Goal: Task Accomplishment & Management: Manage account settings

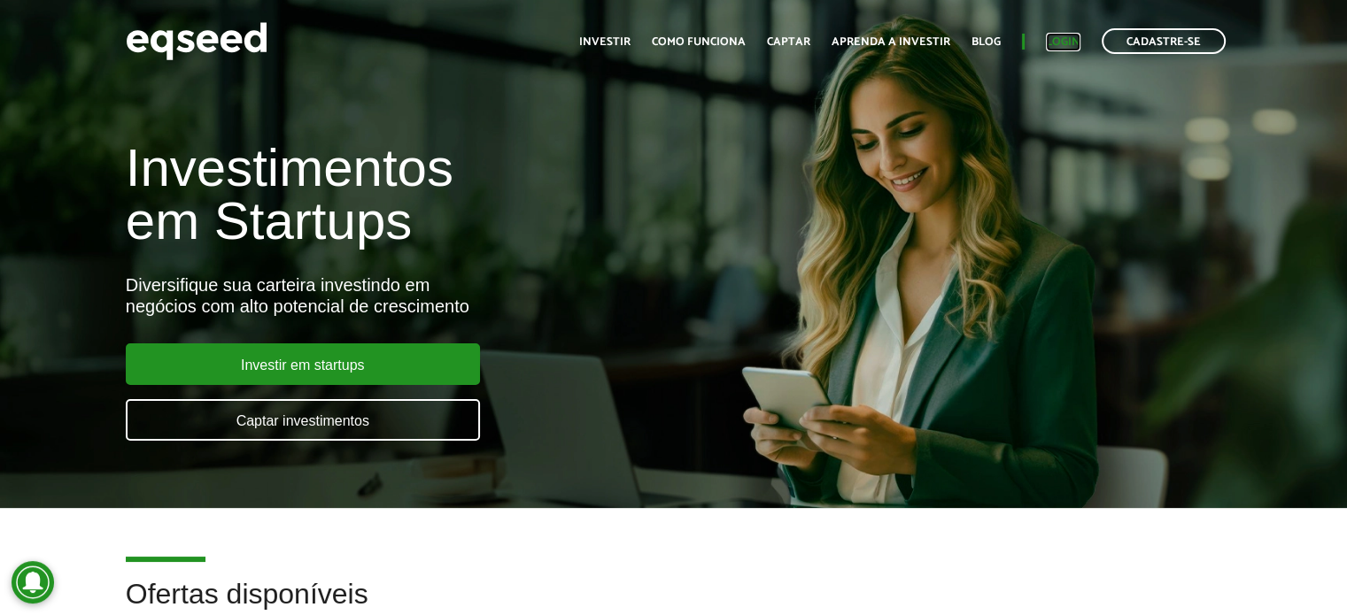
click at [1062, 38] on link "Login" at bounding box center [1063, 42] width 35 height 12
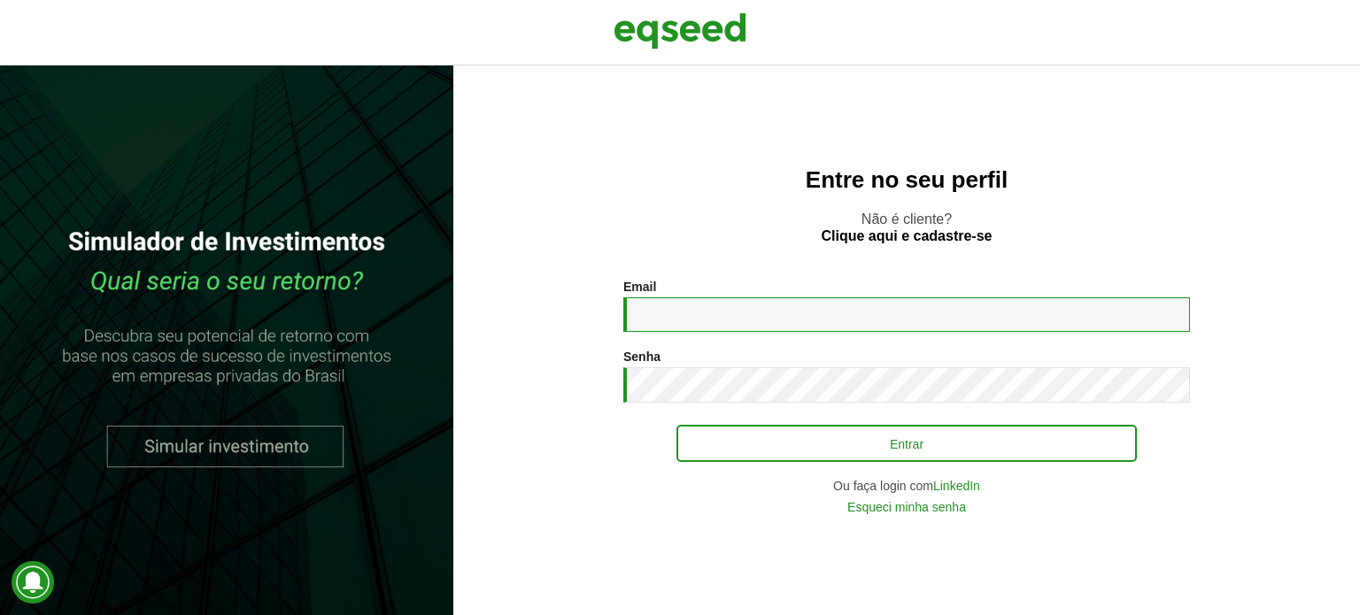
type input "**********"
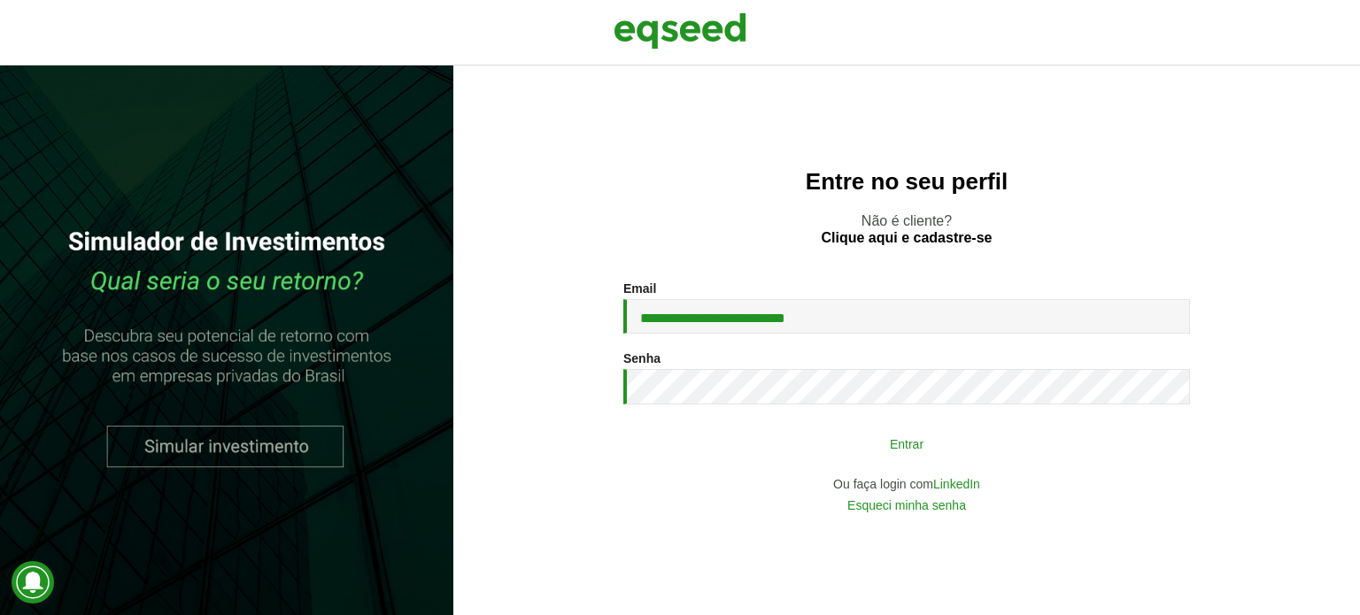
click at [837, 445] on button "Entrar" at bounding box center [907, 444] width 460 height 34
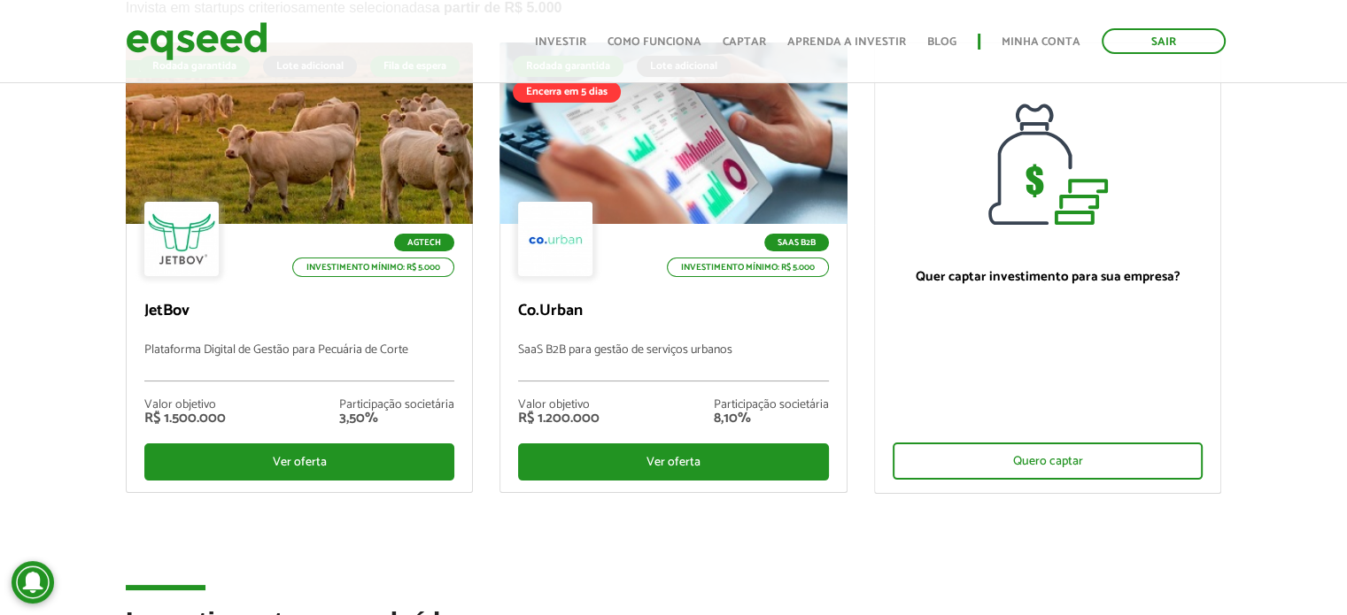
scroll to position [174, 0]
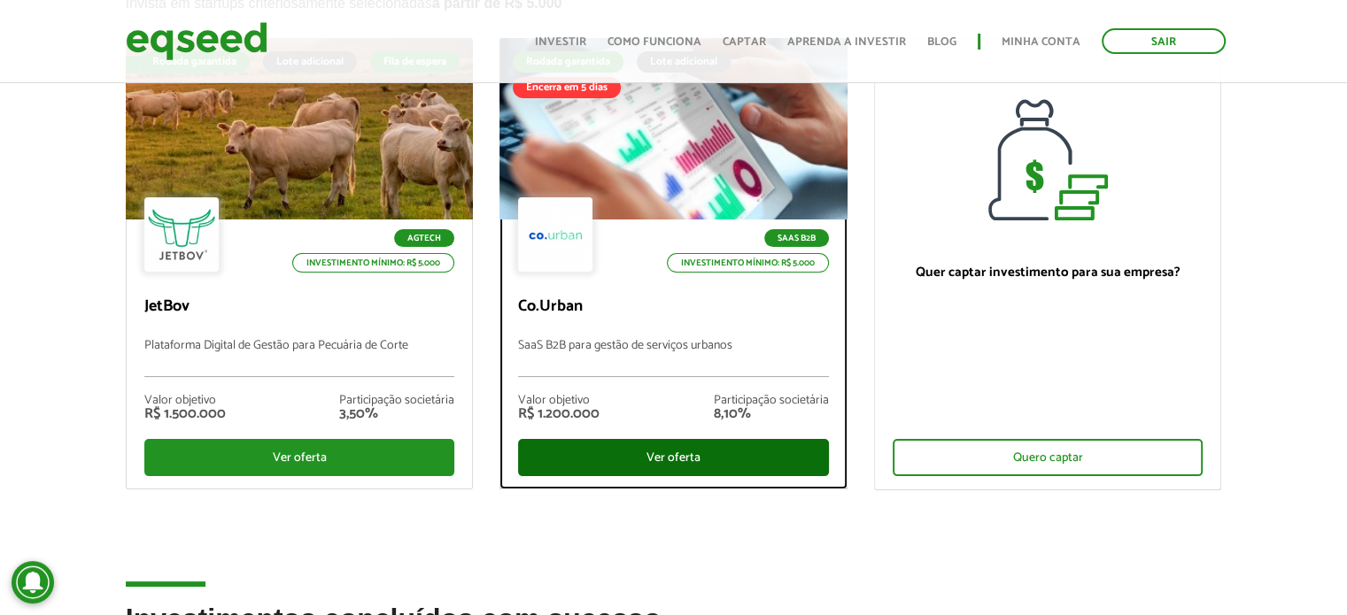
click at [627, 453] on div "Ver oferta" at bounding box center [673, 457] width 311 height 37
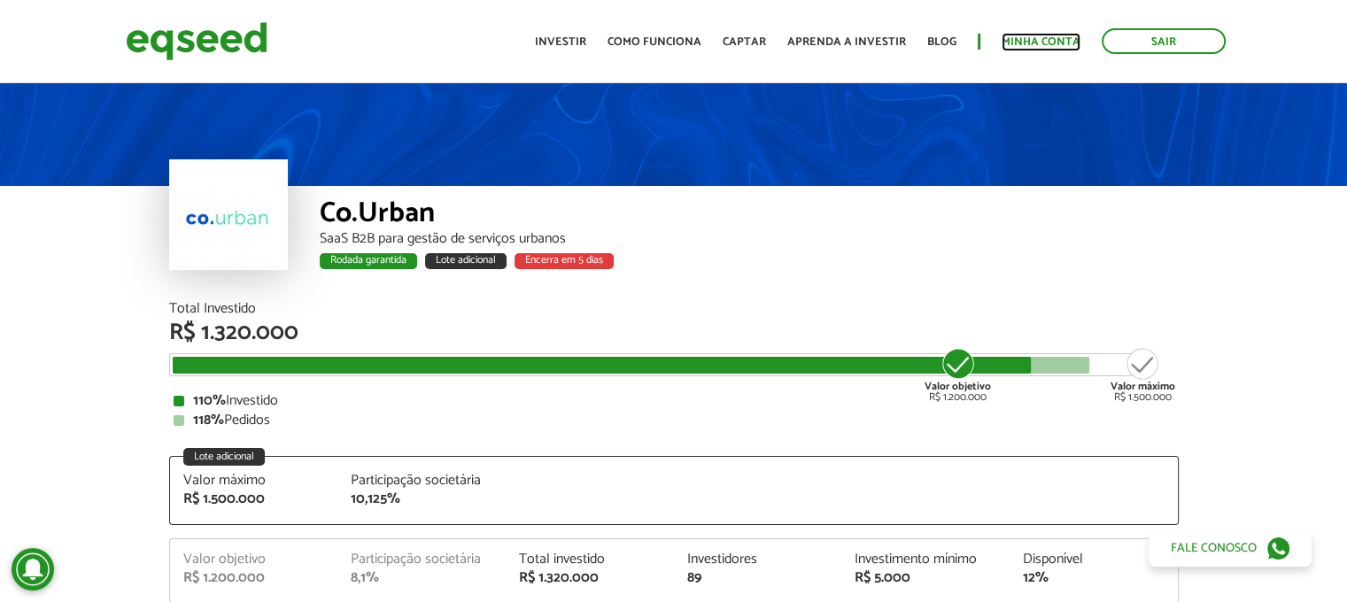
click at [1016, 41] on link "Minha conta" at bounding box center [1041, 42] width 79 height 12
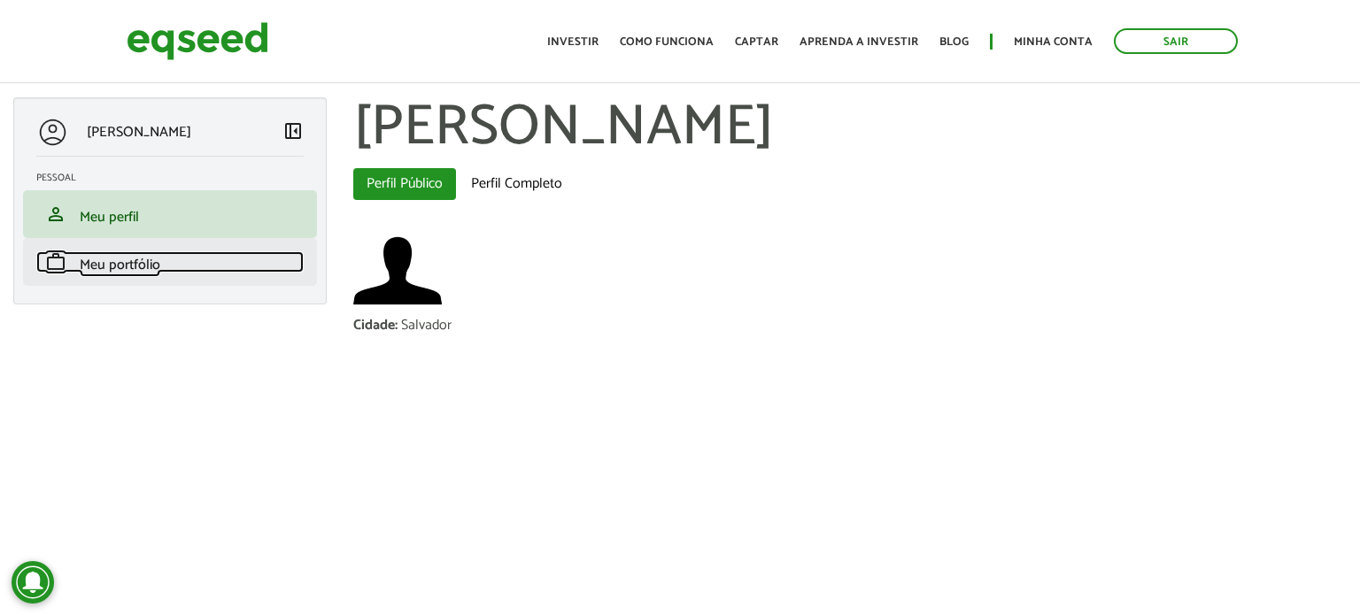
click at [120, 260] on span "Meu portfólio" at bounding box center [120, 265] width 81 height 24
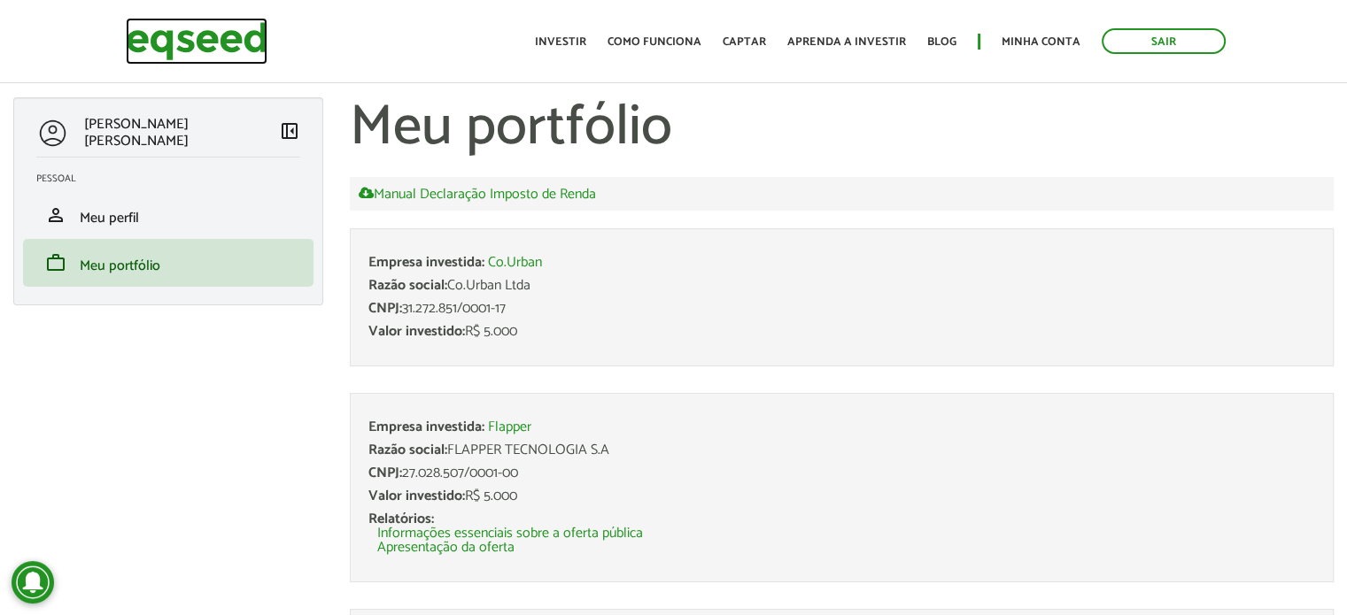
click at [184, 35] on img at bounding box center [197, 41] width 142 height 47
